Goal: Task Accomplishment & Management: Use online tool/utility

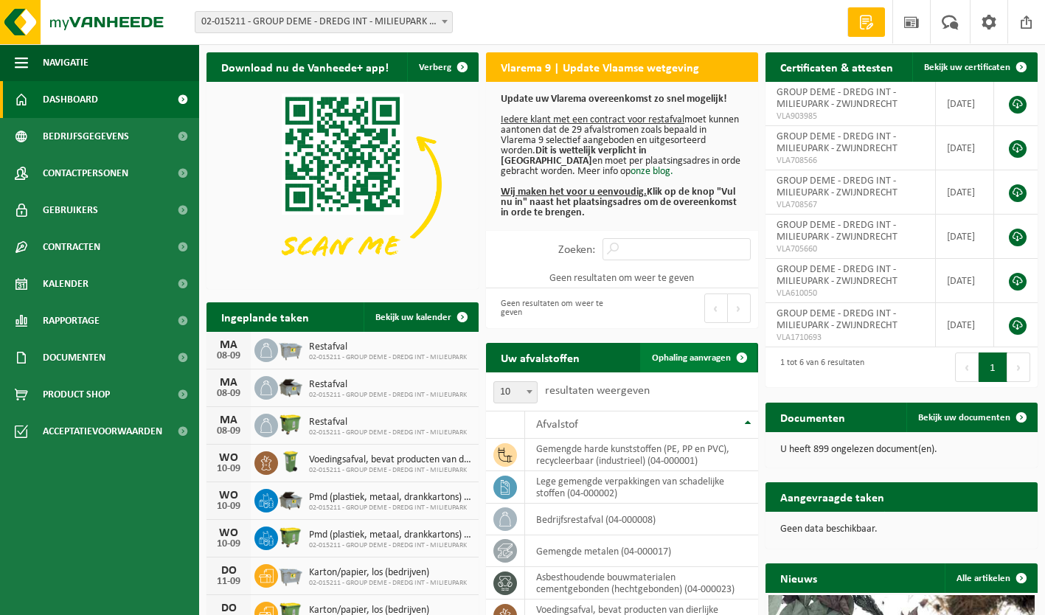
click at [703, 356] on span "Ophaling aanvragen" at bounding box center [691, 358] width 79 height 10
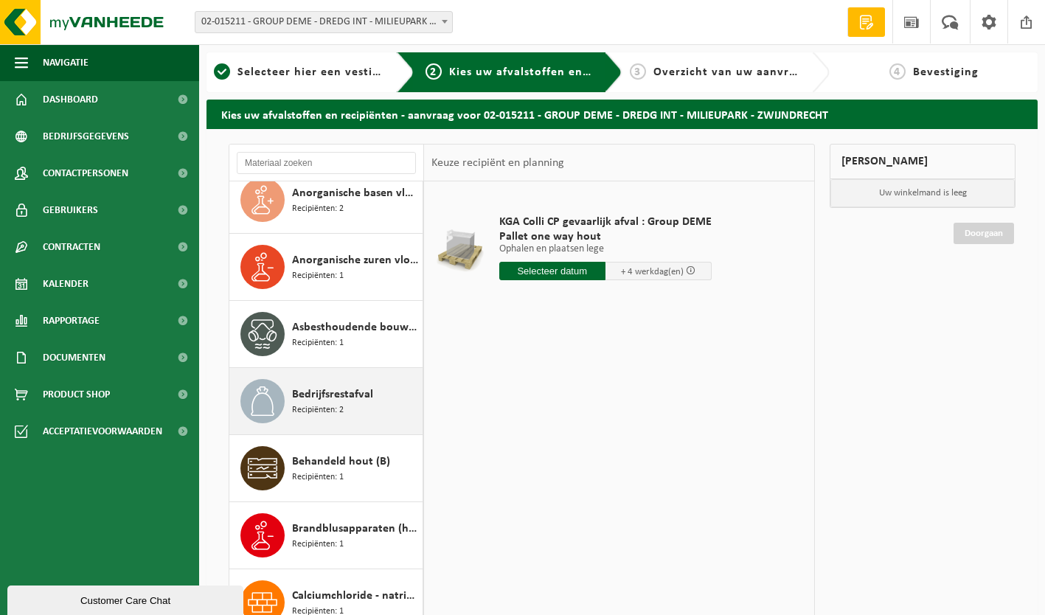
click at [333, 403] on span "Recipiënten: 2" at bounding box center [318, 410] width 52 height 14
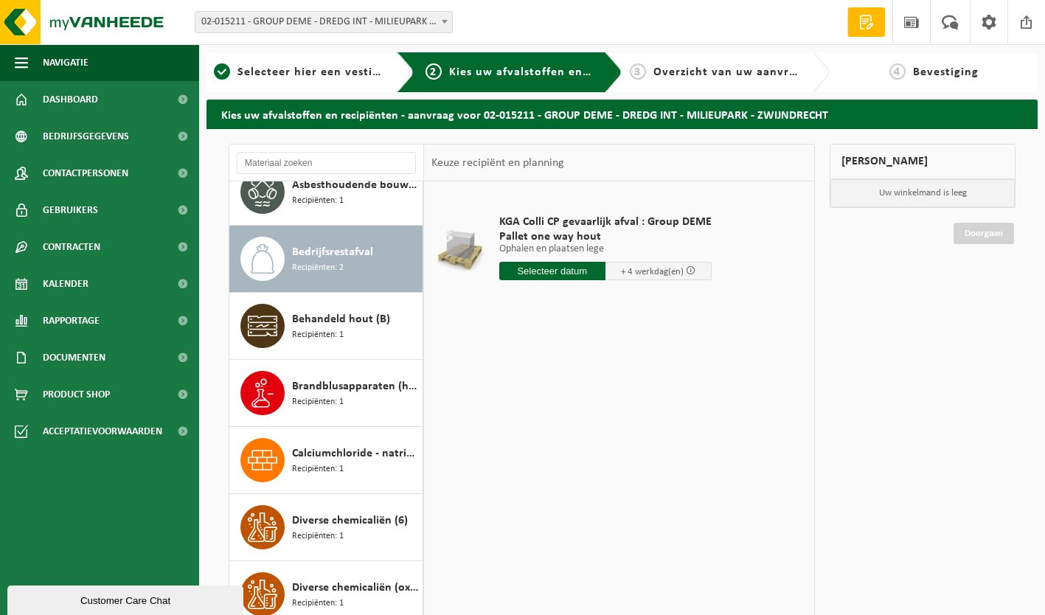
scroll to position [537, 0]
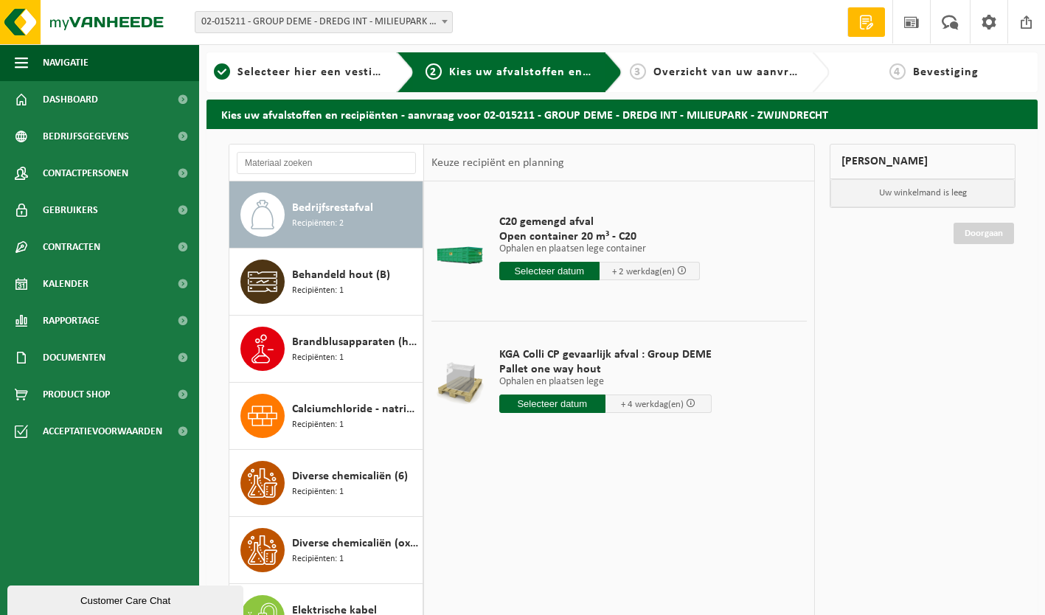
click at [559, 269] on input "text" at bounding box center [549, 271] width 100 height 18
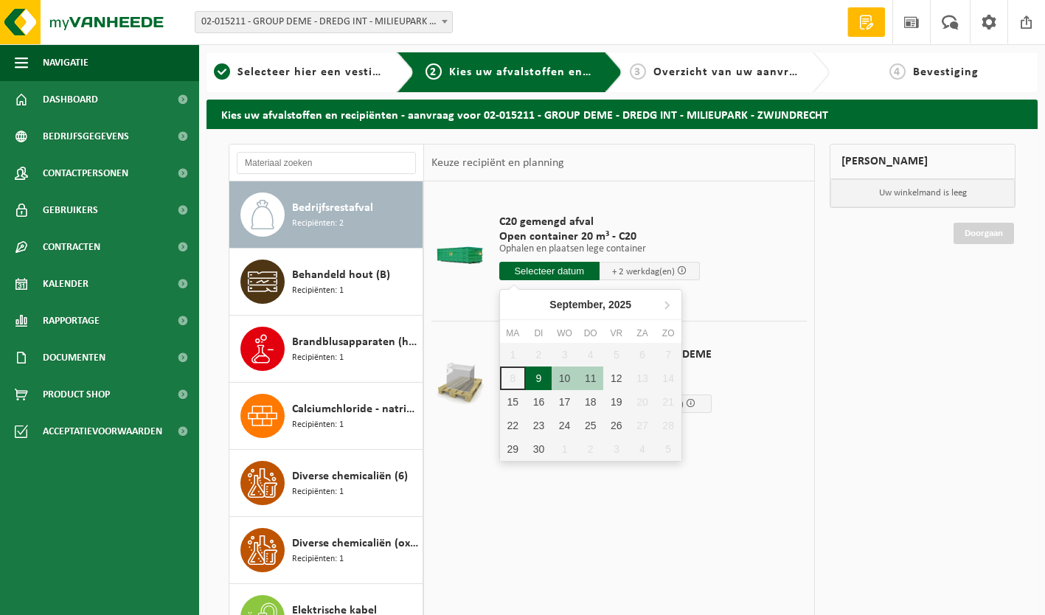
click at [540, 382] on div "9" at bounding box center [539, 378] width 26 height 24
type input "Van 2025-09-09"
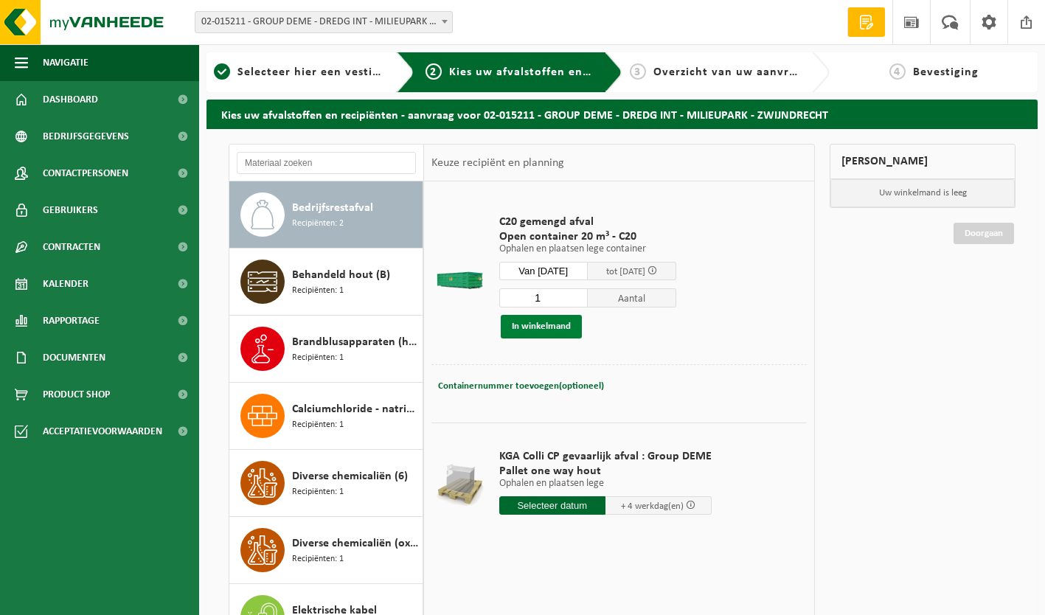
click at [529, 332] on button "In winkelmand" at bounding box center [541, 327] width 81 height 24
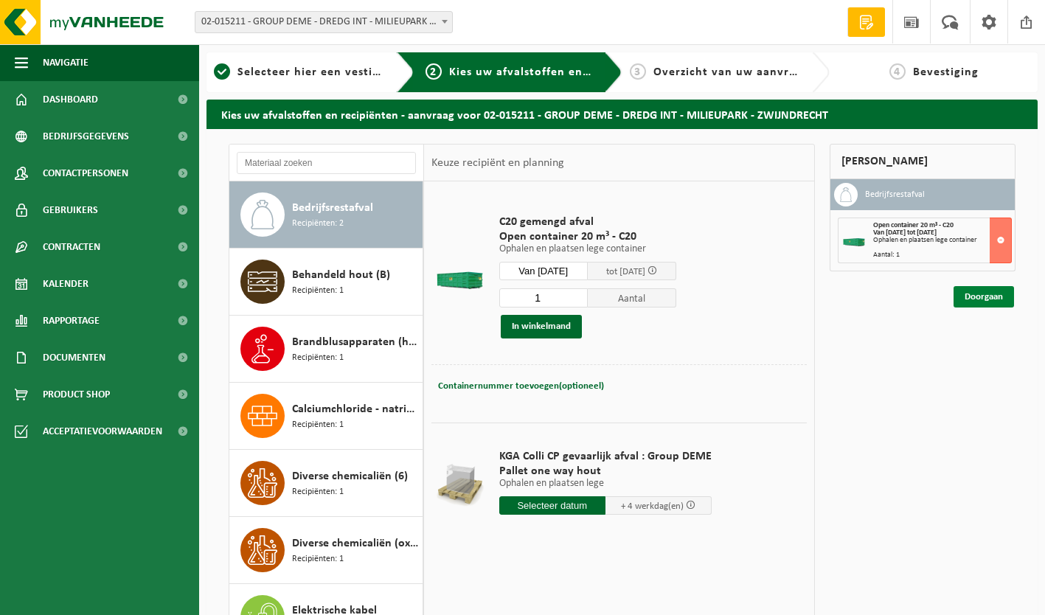
click at [1003, 296] on link "Doorgaan" at bounding box center [983, 296] width 60 height 21
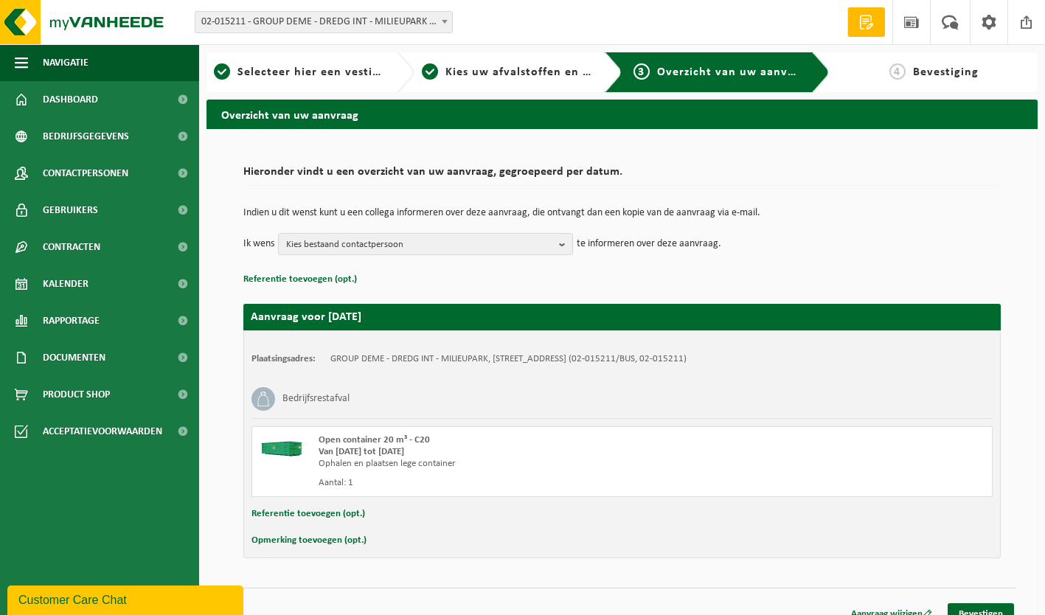
scroll to position [18, 0]
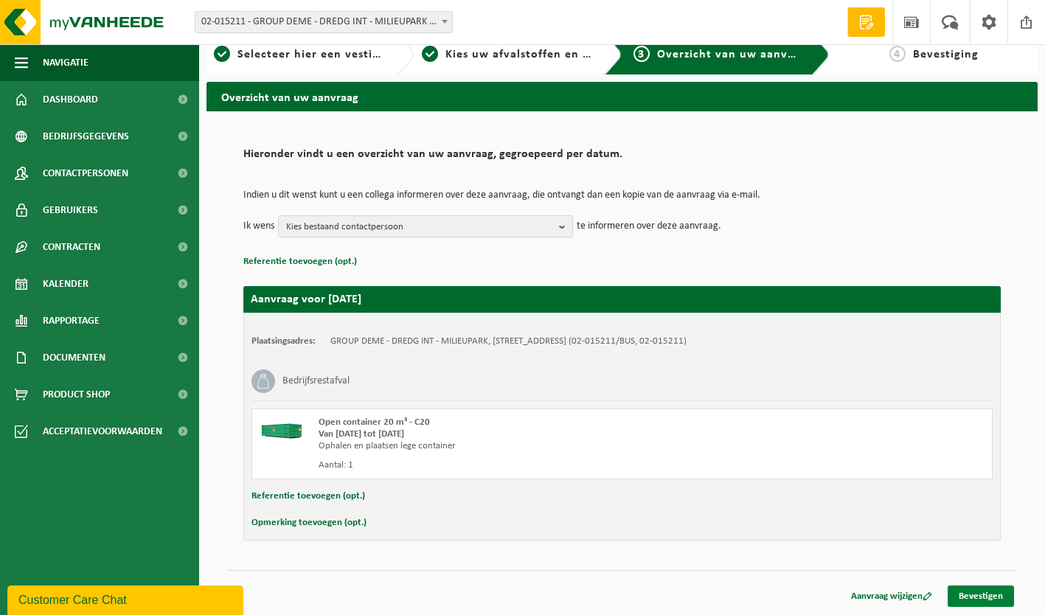
click at [992, 595] on link "Bevestigen" at bounding box center [980, 595] width 66 height 21
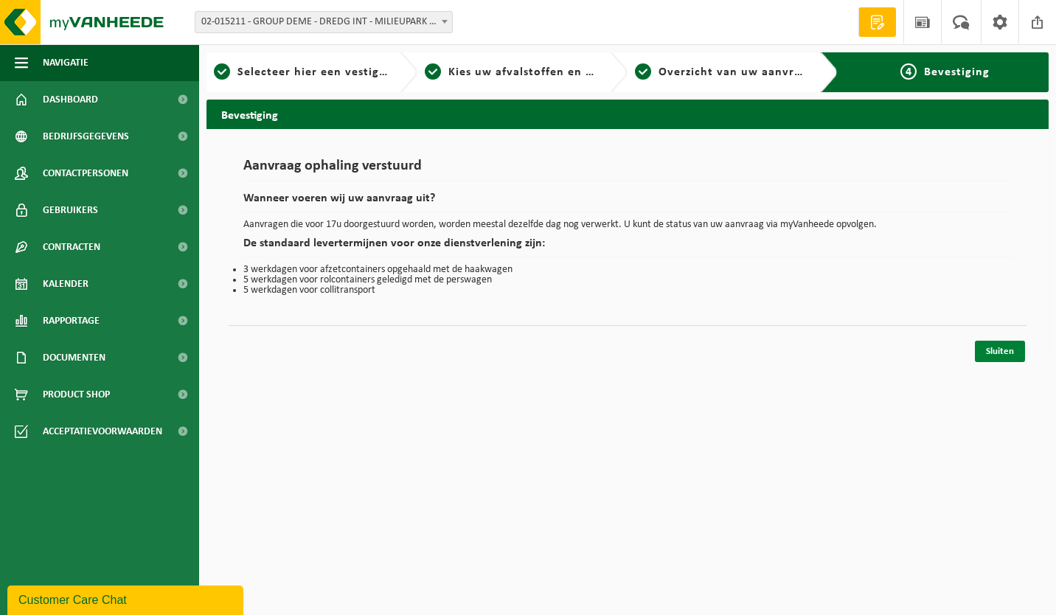
click at [1008, 351] on link "Sluiten" at bounding box center [1000, 351] width 50 height 21
